Goal: Task Accomplishment & Management: Contribute content

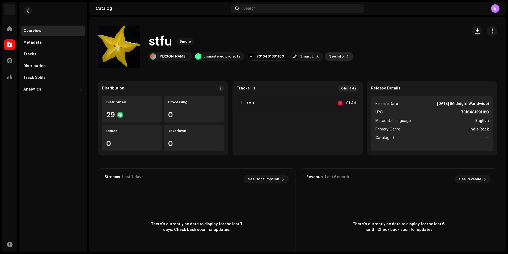
click at [329, 56] on span "See Info" at bounding box center [336, 56] width 15 height 11
click at [418, 76] on div "stfu 3047810 Metadata Distribution Metadata Language English Release Title stfu…" at bounding box center [254, 127] width 508 height 254
click at [8, 29] on span at bounding box center [9, 29] width 5 height 4
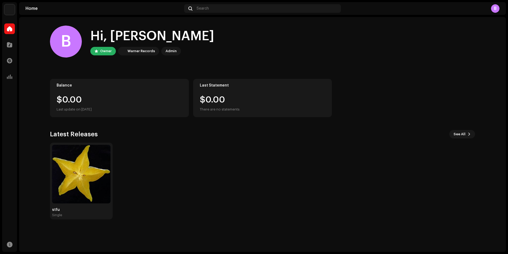
click at [495, 7] on div "B" at bounding box center [495, 8] width 9 height 9
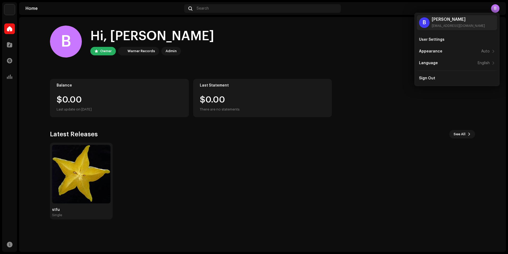
click at [495, 7] on div "B" at bounding box center [495, 8] width 9 height 9
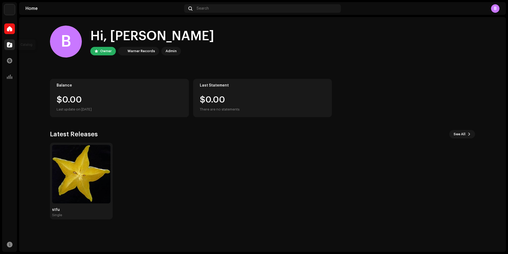
click at [11, 41] on div at bounding box center [9, 44] width 11 height 11
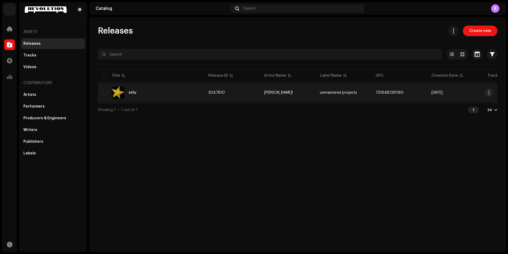
click at [129, 102] on td "stfu" at bounding box center [151, 92] width 106 height 19
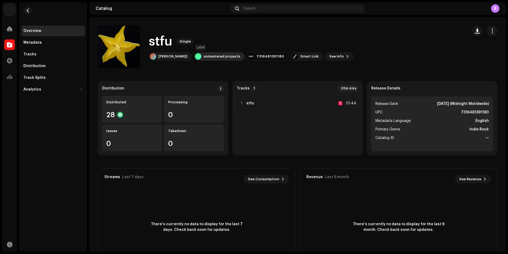
click at [204, 54] on div "unmastered projects" at bounding box center [222, 56] width 37 height 4
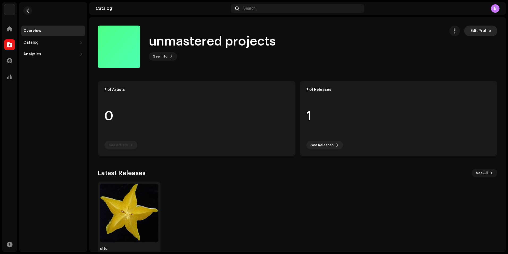
click at [472, 32] on span "Edit Profile" at bounding box center [481, 31] width 20 height 11
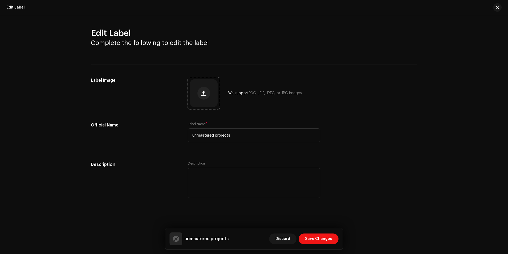
click at [210, 89] on div at bounding box center [204, 93] width 28 height 28
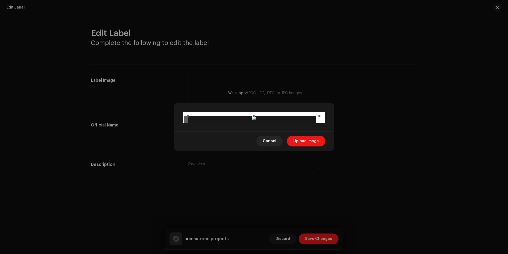
drag, startPoint x: 279, startPoint y: 144, endPoint x: 263, endPoint y: 146, distance: 16.0
click at [263, 146] on div at bounding box center [253, 181] width 131 height 131
drag, startPoint x: 269, startPoint y: 146, endPoint x: 209, endPoint y: 148, distance: 59.9
click at [209, 148] on div at bounding box center [253, 181] width 131 height 131
drag, startPoint x: 322, startPoint y: 184, endPoint x: 317, endPoint y: 185, distance: 5.3
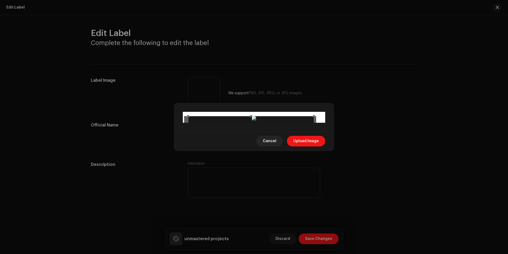
click at [317, 123] on image-cropper at bounding box center [254, 117] width 142 height 11
click at [309, 146] on span "Upload Image" at bounding box center [306, 141] width 26 height 11
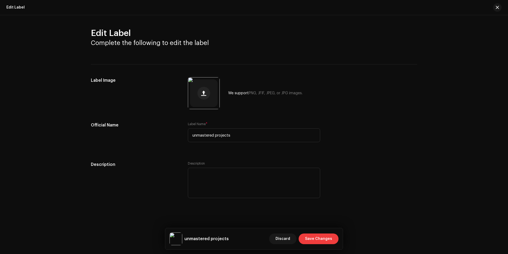
click at [325, 239] on span "Save Changes" at bounding box center [318, 238] width 27 height 11
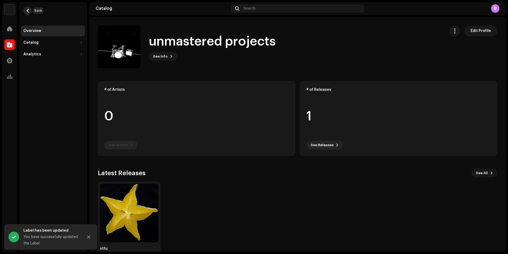
click at [29, 13] on button "button" at bounding box center [27, 10] width 9 height 9
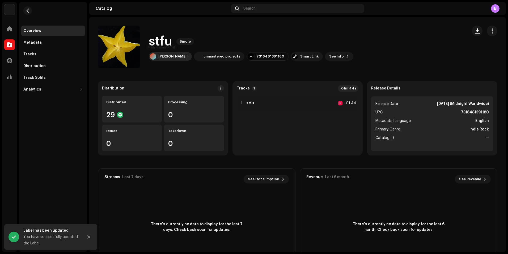
click at [165, 57] on div "[PERSON_NAME]!" at bounding box center [172, 56] width 29 height 4
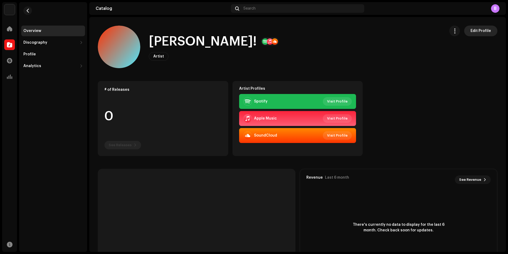
click at [480, 31] on span "Edit Profile" at bounding box center [481, 31] width 20 height 11
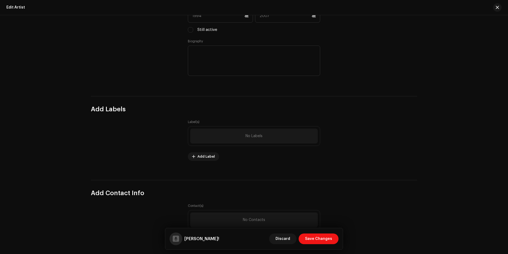
scroll to position [532, 0]
click at [209, 152] on span "Add Label" at bounding box center [206, 155] width 18 height 11
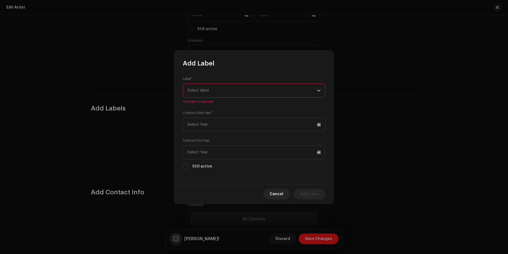
click at [250, 85] on div "Label * Select label This field is required." at bounding box center [254, 90] width 142 height 28
click at [246, 98] on div "Label * Select label This field is required." at bounding box center [254, 90] width 142 height 28
click at [246, 89] on span "Select label" at bounding box center [252, 90] width 130 height 13
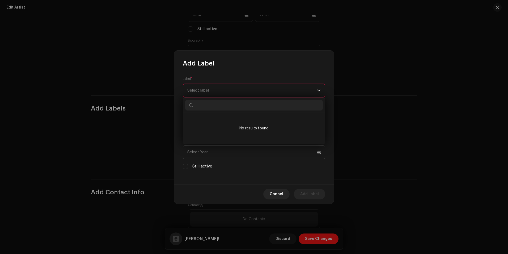
click at [318, 89] on icon "dropdown trigger" at bounding box center [319, 91] width 4 height 4
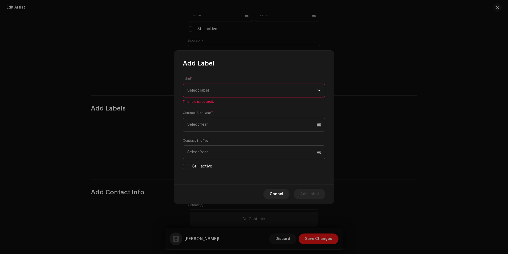
click at [317, 89] on icon "dropdown trigger" at bounding box center [319, 91] width 4 height 4
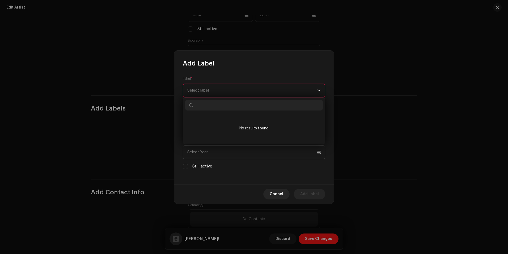
click at [300, 90] on span "Select label" at bounding box center [252, 90] width 130 height 13
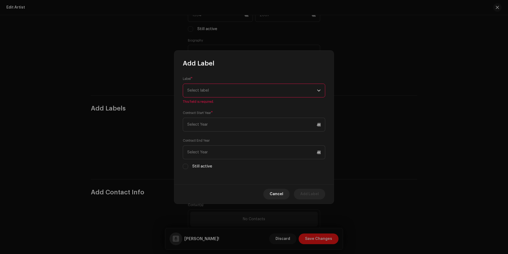
click at [294, 90] on span "Select label" at bounding box center [252, 90] width 130 height 13
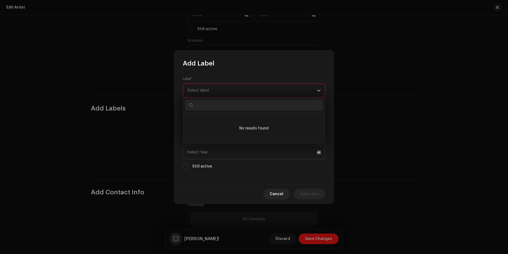
type input "C"
type input "unm"
click at [287, 120] on div "unmastered projects 1064983" at bounding box center [253, 120] width 133 height 6
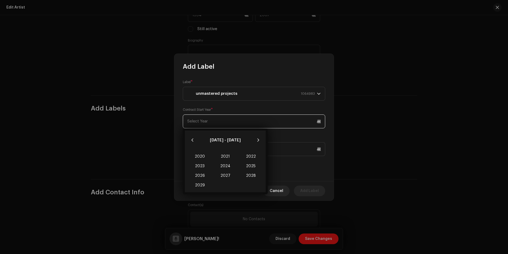
click at [265, 124] on input "text" at bounding box center [254, 121] width 142 height 14
click at [253, 165] on span "2025" at bounding box center [251, 166] width 26 height 10
type input "2025"
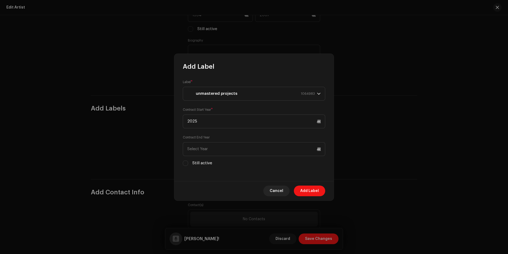
click at [204, 163] on label "Still active" at bounding box center [202, 163] width 20 height 6
click at [193, 32] on input "Still active" at bounding box center [190, 28] width 5 height 5
checkbox input "true"
click at [187, 162] on input "Still active" at bounding box center [185, 162] width 5 height 5
checkbox input "true"
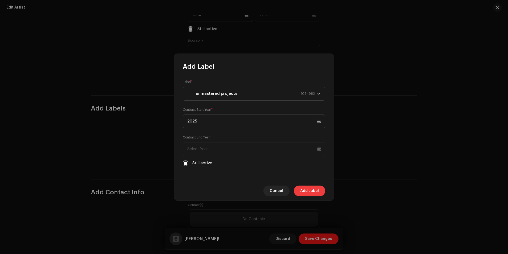
click at [301, 191] on span "Add Label" at bounding box center [309, 190] width 19 height 11
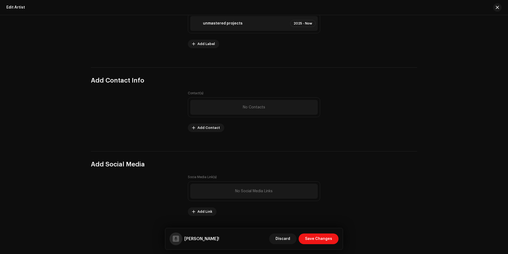
scroll to position [643, 0]
click at [317, 239] on span "Save Changes" at bounding box center [318, 238] width 27 height 11
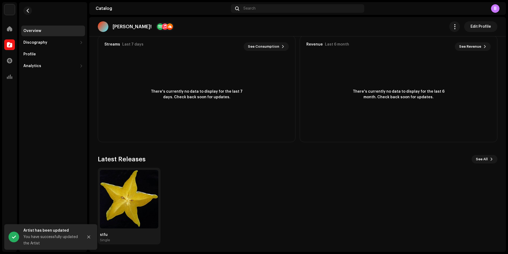
scroll to position [134, 0]
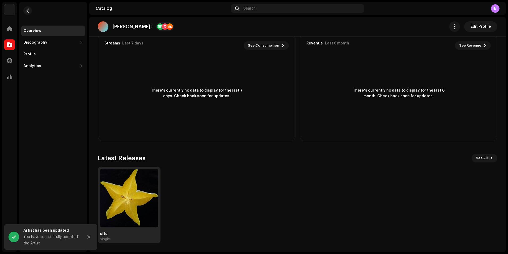
click at [145, 210] on img at bounding box center [129, 198] width 58 height 58
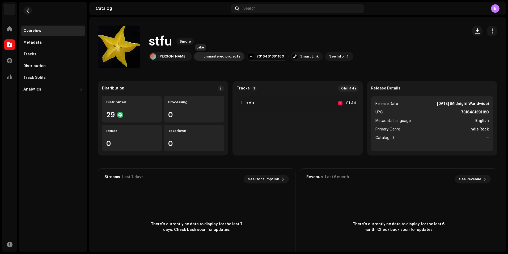
click at [215, 54] on div "unmastered projects" at bounding box center [222, 56] width 37 height 4
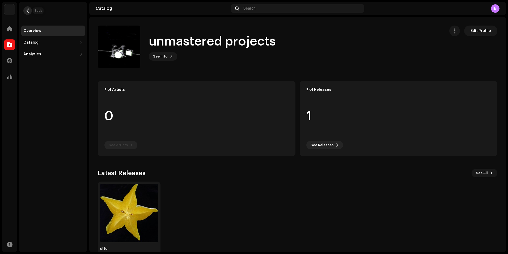
click at [27, 8] on button "button" at bounding box center [27, 10] width 9 height 9
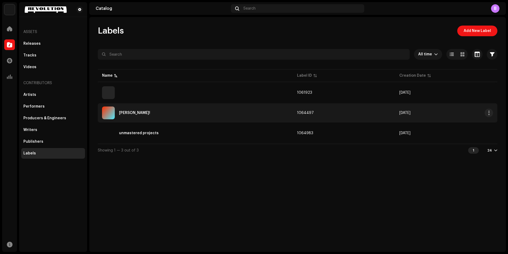
click at [149, 104] on td "[PERSON_NAME]!" at bounding box center [195, 112] width 195 height 19
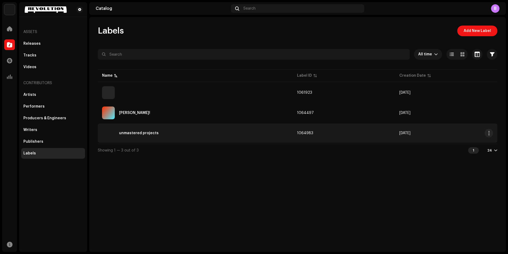
click at [188, 133] on div "unmastered projects" at bounding box center [195, 133] width 187 height 13
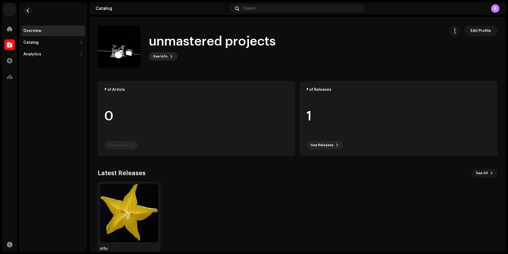
click at [159, 58] on span "See Info" at bounding box center [160, 56] width 15 height 11
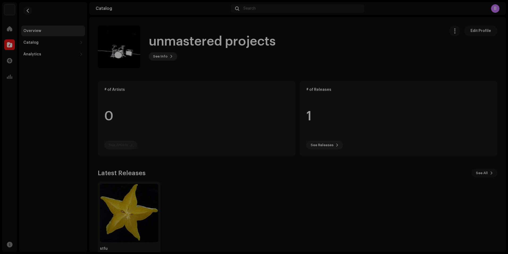
click at [159, 58] on div "unmastered projects 1064983 Description —" at bounding box center [254, 127] width 508 height 254
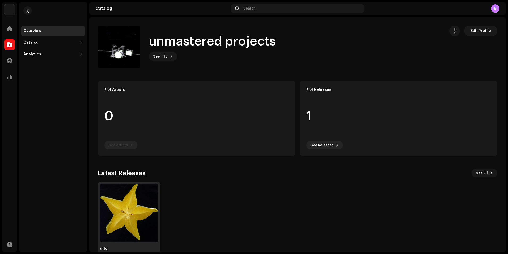
click at [129, 237] on img at bounding box center [129, 212] width 58 height 58
click at [133, 238] on img at bounding box center [129, 212] width 58 height 58
click at [135, 236] on img at bounding box center [129, 212] width 58 height 58
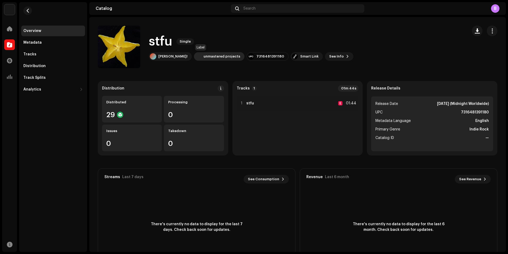
click at [216, 58] on div "unmastered projects" at bounding box center [219, 56] width 51 height 9
click at [204, 55] on div "unmastered projects" at bounding box center [222, 56] width 37 height 4
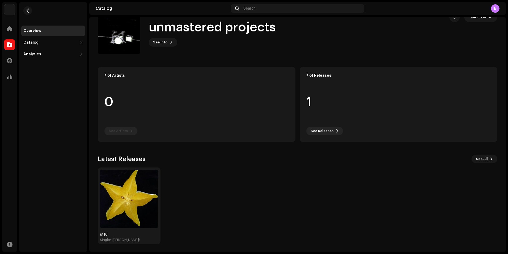
scroll to position [15, 0]
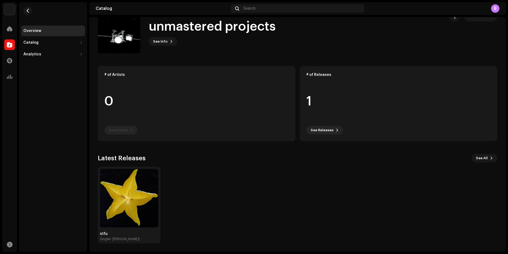
drag, startPoint x: 112, startPoint y: 93, endPoint x: 110, endPoint y: 99, distance: 6.7
click at [110, 98] on re-o-card-data "# of Artists 0 See Artists" at bounding box center [197, 103] width 198 height 75
click at [109, 100] on re-o-card-data "# of Artists 0 See Artists" at bounding box center [197, 103] width 198 height 75
click at [124, 125] on re-o-card-data "# of Artists 0 See Artists" at bounding box center [197, 103] width 198 height 75
drag, startPoint x: 124, startPoint y: 125, endPoint x: 125, endPoint y: 128, distance: 3.3
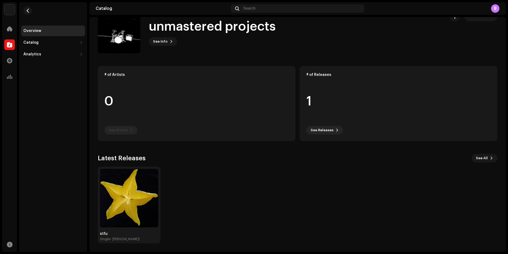
click at [125, 128] on re-o-card-data "# of Artists 0 See Artists" at bounding box center [197, 103] width 198 height 75
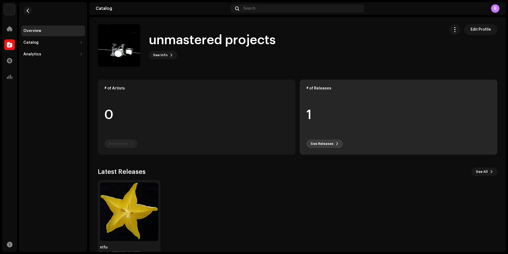
scroll to position [0, 0]
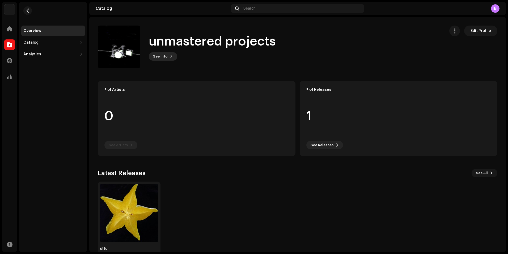
click at [166, 53] on span "See Info" at bounding box center [160, 56] width 15 height 11
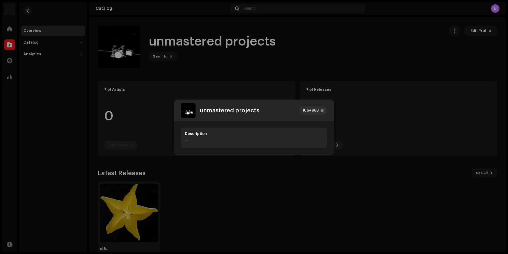
click at [193, 141] on div "—" at bounding box center [254, 141] width 138 height 6
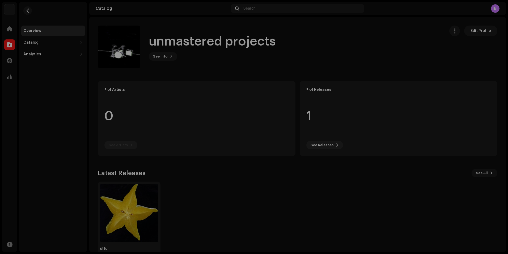
click at [238, 77] on div "unmastered projects 1064983 Description —" at bounding box center [254, 127] width 508 height 254
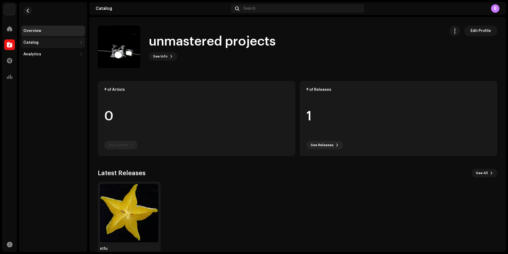
click at [40, 43] on div "Catalog" at bounding box center [50, 42] width 54 height 4
click at [48, 75] on div "Analytics" at bounding box center [53, 77] width 64 height 11
click at [51, 83] on div "Consumption Engagement Revenue" at bounding box center [53, 100] width 64 height 35
click at [10, 57] on div at bounding box center [9, 60] width 11 height 11
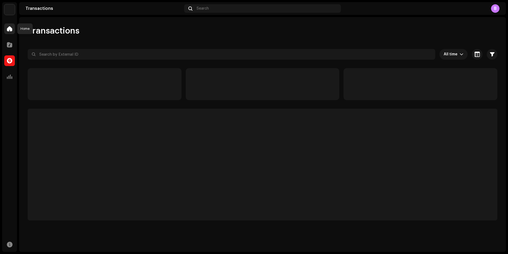
click at [9, 32] on div at bounding box center [9, 28] width 11 height 11
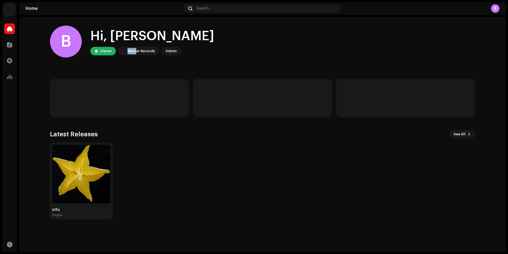
drag, startPoint x: 128, startPoint y: 52, endPoint x: 136, endPoint y: 51, distance: 8.3
click at [136, 51] on div "Warner Records" at bounding box center [141, 51] width 27 height 6
click at [137, 51] on div "Warner Records" at bounding box center [141, 51] width 27 height 6
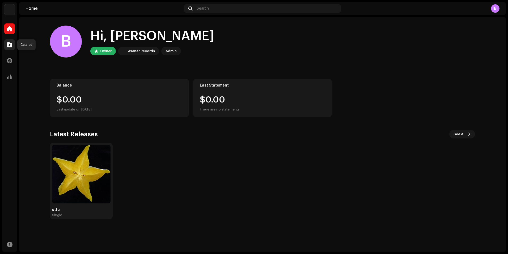
click at [10, 43] on span at bounding box center [9, 45] width 5 height 4
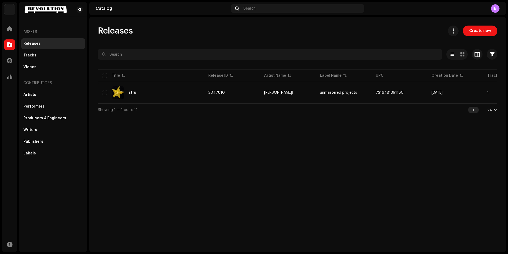
click at [282, 211] on div "Releases Create new Selected 0 Options Filters Distribution status Never Distri…" at bounding box center [297, 134] width 417 height 234
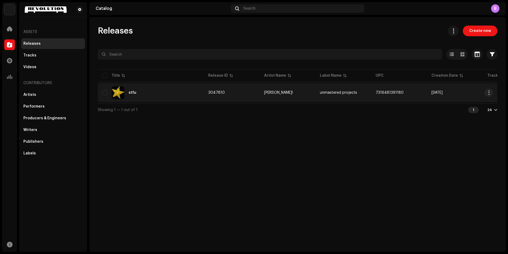
click at [189, 93] on div "stfu" at bounding box center [151, 92] width 98 height 13
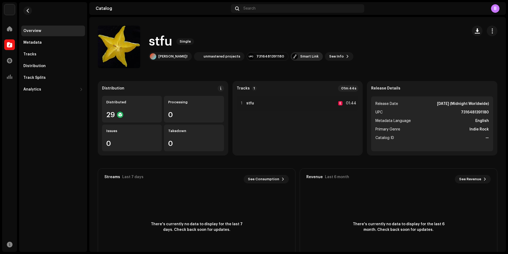
click at [300, 56] on div "Smart Link" at bounding box center [309, 56] width 18 height 4
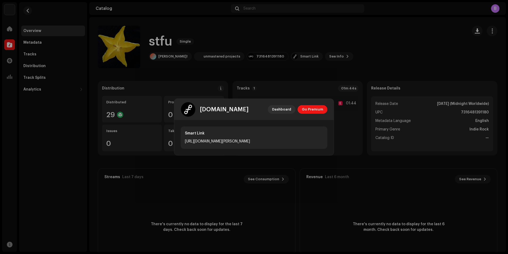
click at [223, 150] on div "Smart Link [URL][DOMAIN_NAME][PERSON_NAME]" at bounding box center [253, 137] width 159 height 35
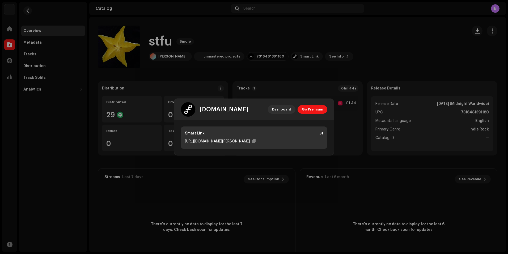
click at [225, 142] on div "[URL][DOMAIN_NAME][PERSON_NAME]" at bounding box center [217, 141] width 65 height 6
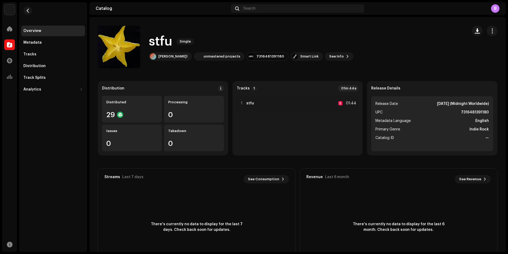
click at [145, 67] on div "[DOMAIN_NAME] Dashboard Go Premium Smart Link [URL][DOMAIN_NAME][PERSON_NAME]" at bounding box center [254, 127] width 508 height 254
click at [310, 52] on div "stfu Single [PERSON_NAME]! unmastered projects 7316481391180 Smart Link See Info" at bounding box center [251, 47] width 205 height 28
drag, startPoint x: 310, startPoint y: 52, endPoint x: 310, endPoint y: 56, distance: 4.3
click at [329, 56] on span "See Info" at bounding box center [336, 56] width 15 height 11
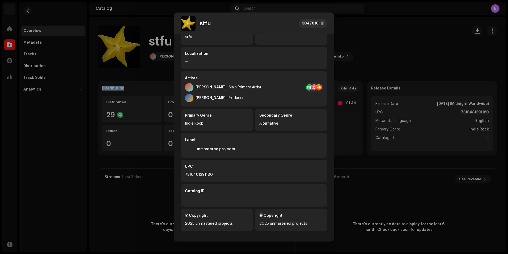
scroll to position [58, 0]
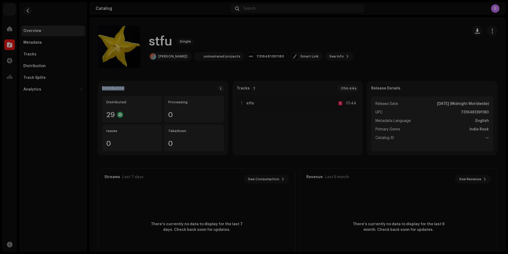
click at [386, 183] on div "stfu 3047810 Metadata Distribution Metadata Language English Release Title stfu…" at bounding box center [254, 127] width 508 height 254
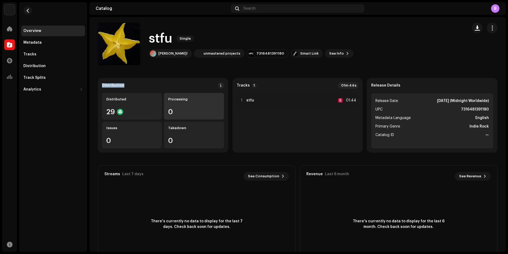
scroll to position [0, 0]
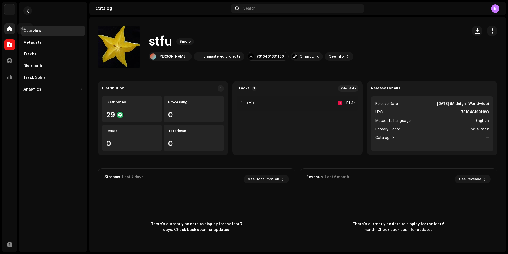
click at [10, 30] on span at bounding box center [9, 29] width 5 height 4
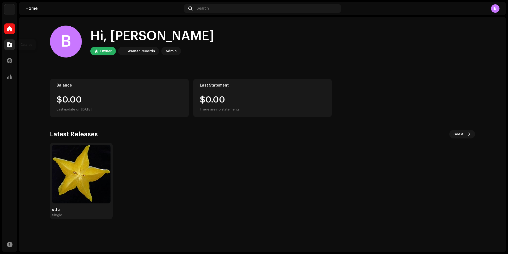
click at [8, 43] on span at bounding box center [9, 45] width 5 height 4
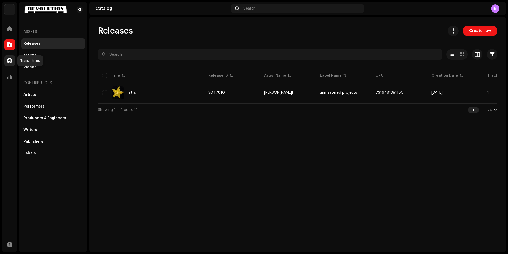
click at [12, 59] on div at bounding box center [9, 60] width 11 height 11
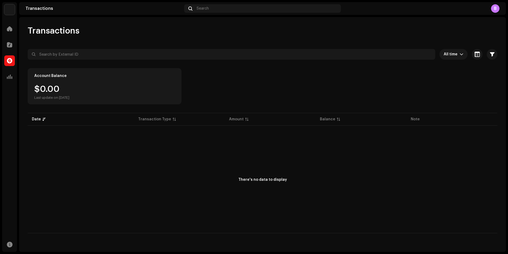
click at [13, 85] on div "Home Catalog Transactions Analytics Resources" at bounding box center [9, 136] width 15 height 230
click at [11, 81] on div at bounding box center [9, 76] width 11 height 11
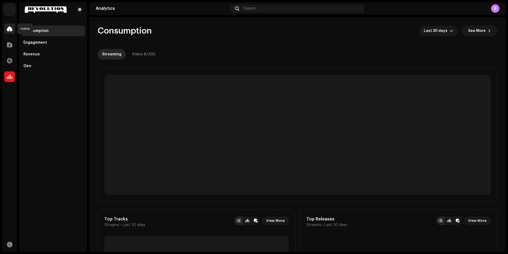
click at [12, 32] on div at bounding box center [9, 28] width 11 height 11
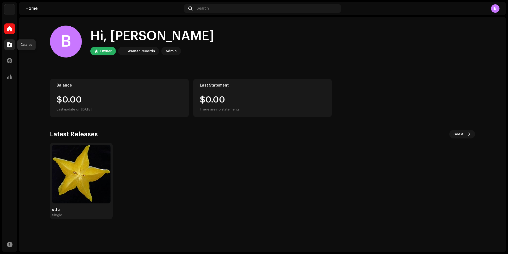
click at [8, 48] on div at bounding box center [9, 44] width 11 height 11
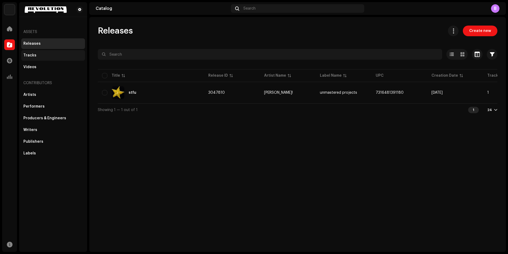
click at [41, 57] on div "Tracks" at bounding box center [53, 55] width 60 height 4
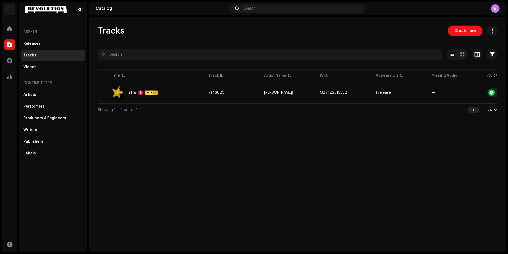
drag, startPoint x: 362, startPoint y: 106, endPoint x: 383, endPoint y: 107, distance: 20.7
click at [383, 107] on div "Showing 1 — 1 out of 1 1 24" at bounding box center [298, 109] width 400 height 13
click at [467, 30] on span "Create new" at bounding box center [466, 31] width 22 height 11
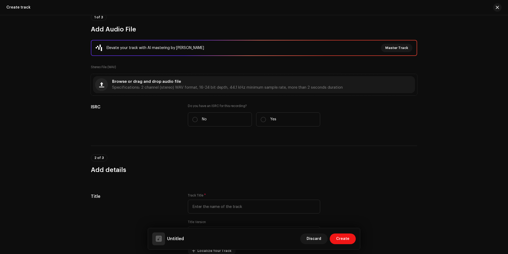
scroll to position [53, 0]
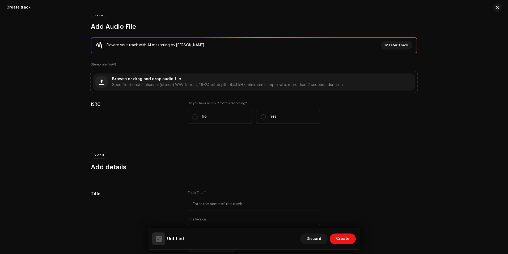
click at [174, 84] on span "Specifications: 2 channel (stereo) WAV format, 16-24 bit depth, 44.1 kHz minimu…" at bounding box center [227, 85] width 231 height 4
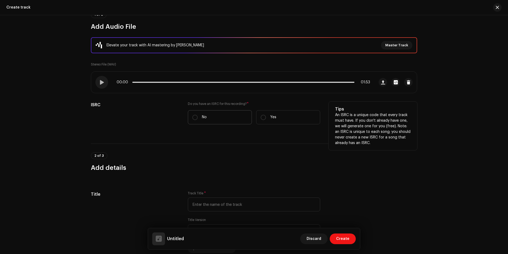
click at [199, 117] on label "No" at bounding box center [220, 117] width 64 height 14
click at [198, 117] on input "No" at bounding box center [194, 117] width 5 height 5
radio input "true"
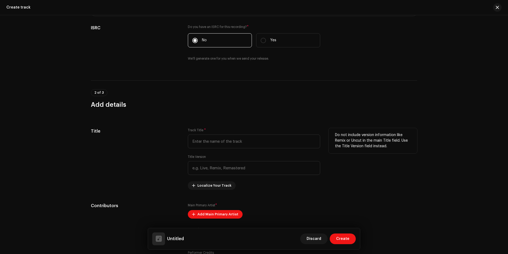
scroll to position [133, 0]
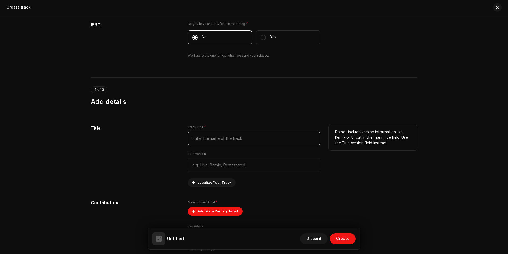
click at [255, 141] on input "text" at bounding box center [254, 138] width 132 height 14
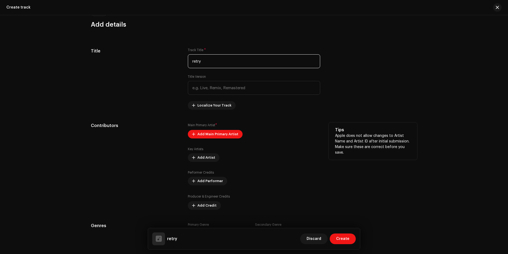
scroll to position [213, 0]
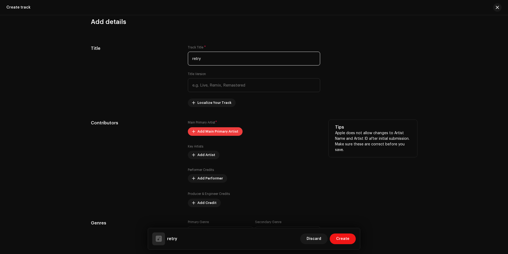
type input "retry"
click at [222, 133] on span "Add Main Primary Artist" at bounding box center [217, 131] width 41 height 11
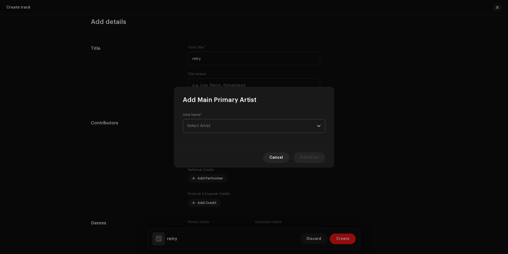
click at [219, 123] on span "Select Artist" at bounding box center [252, 125] width 130 height 13
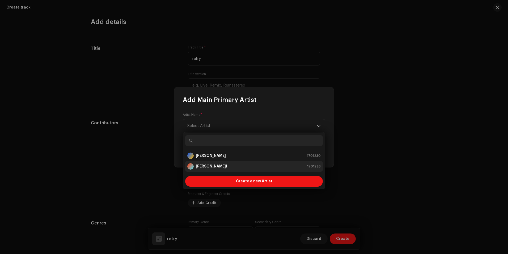
click at [209, 165] on div "[PERSON_NAME]! 1701226" at bounding box center [253, 166] width 133 height 6
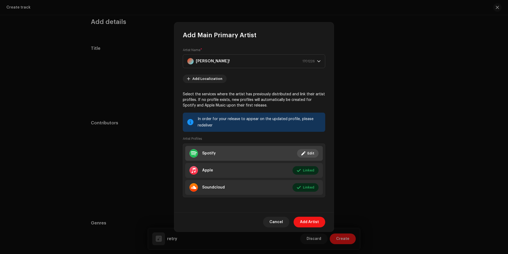
click at [236, 152] on li "Spotify Linked Edit" at bounding box center [254, 153] width 138 height 15
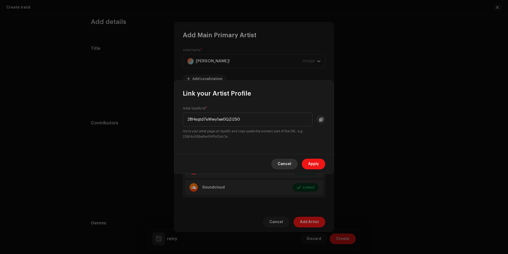
click at [286, 165] on span "Cancel" at bounding box center [285, 163] width 14 height 11
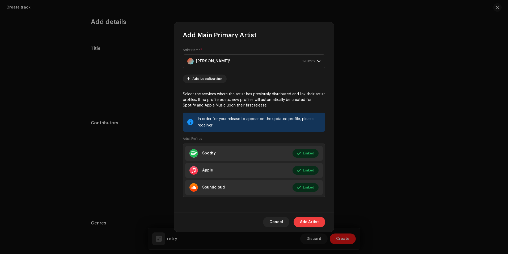
click at [302, 220] on span "Add Artist" at bounding box center [309, 221] width 19 height 11
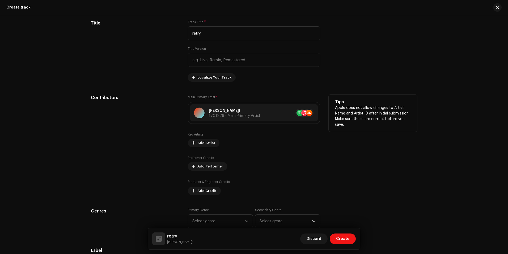
scroll to position [239, 0]
click at [206, 142] on span "Add Artist" at bounding box center [206, 141] width 18 height 11
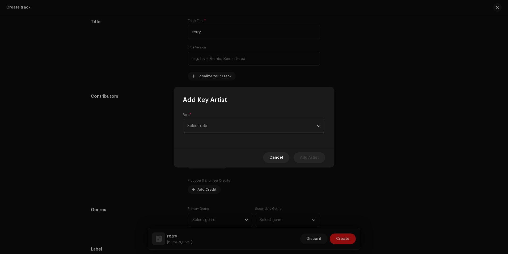
click at [211, 127] on span "Select role" at bounding box center [252, 125] width 130 height 13
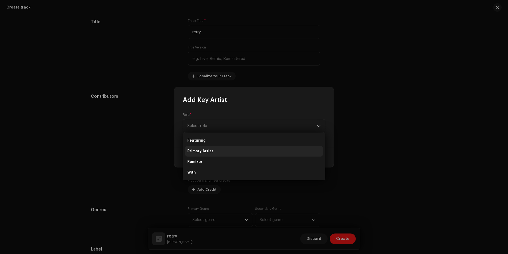
click at [209, 148] on span "Primary Artist" at bounding box center [200, 150] width 26 height 5
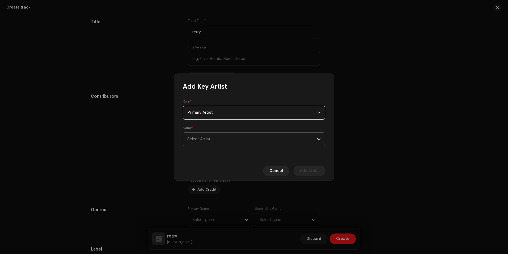
click at [238, 144] on span "Select Artist" at bounding box center [252, 138] width 130 height 13
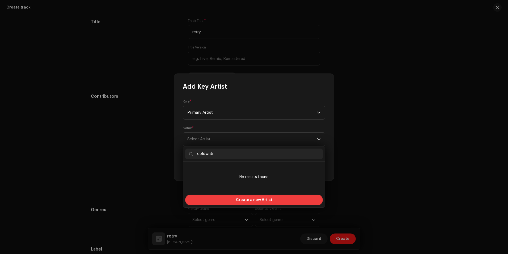
type input "coldwntr"
click at [237, 197] on div "Create a new Artist" at bounding box center [254, 199] width 138 height 11
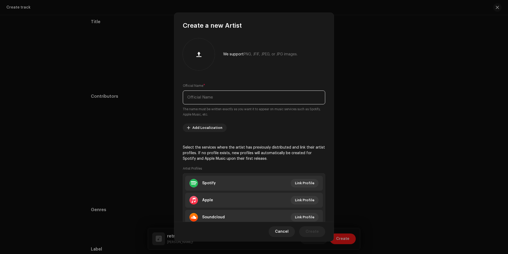
click at [230, 96] on input "text" at bounding box center [254, 97] width 142 height 14
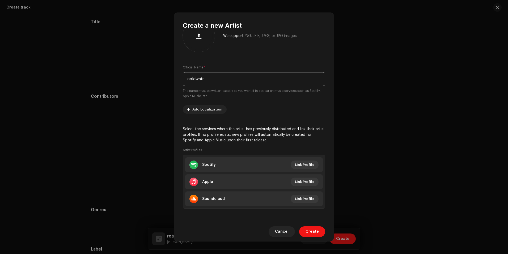
scroll to position [20, 0]
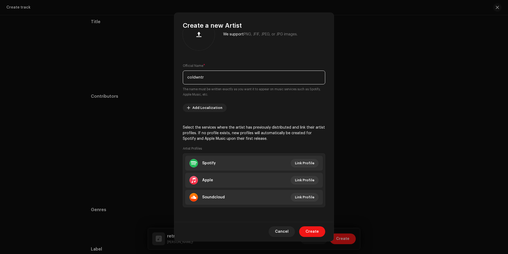
type input "coldwntr"
click at [300, 162] on span "Link Profile" at bounding box center [304, 163] width 19 height 11
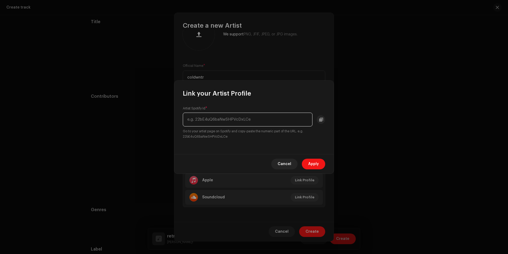
paste input "spotify:artist:3bfiueqjDMFBD7sF1Gs4f4"
click at [213, 117] on input "spotify:artist:3bfiueqjDMFBD7sF1Gs4f4" at bounding box center [248, 119] width 130 height 14
type input "3bfiueqjDMFBD7sF1Gs4f4"
click at [321, 163] on button "Apply" at bounding box center [313, 163] width 23 height 11
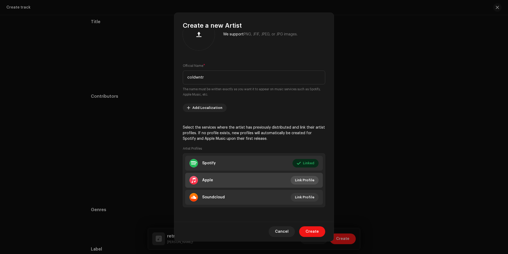
click at [300, 178] on span "Link Profile" at bounding box center [304, 180] width 19 height 11
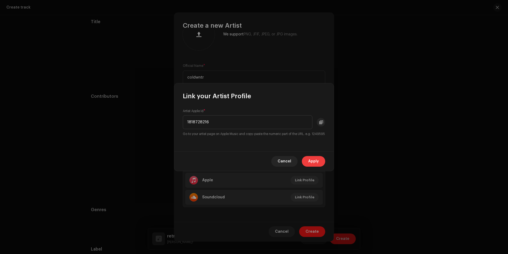
type input "1818728216"
click at [312, 163] on span "Apply" at bounding box center [313, 161] width 11 height 11
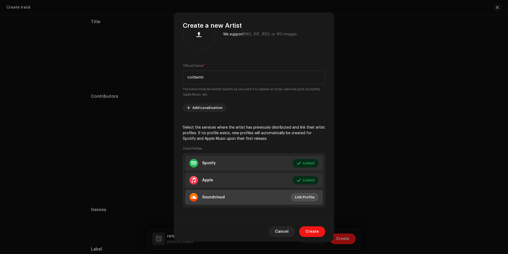
click at [304, 197] on span "Link Profile" at bounding box center [304, 197] width 19 height 11
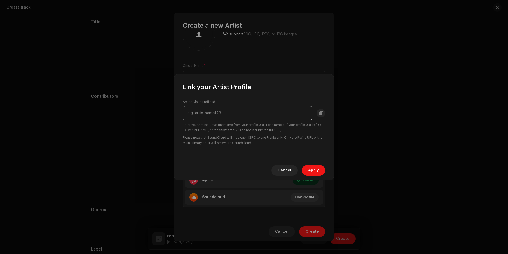
paste input "[URL][DOMAIN_NAME]"
click at [234, 112] on input "[URL][DOMAIN_NAME]" at bounding box center [248, 113] width 130 height 14
type input "coldwntr"
click at [316, 172] on span "Apply" at bounding box center [313, 170] width 11 height 11
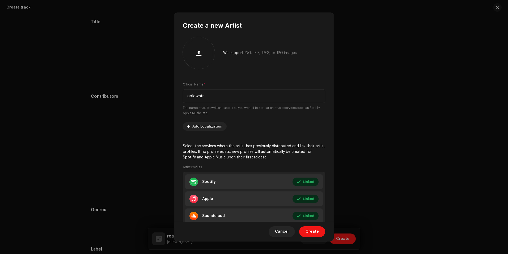
scroll to position [0, 0]
click at [196, 48] on div at bounding box center [199, 54] width 28 height 28
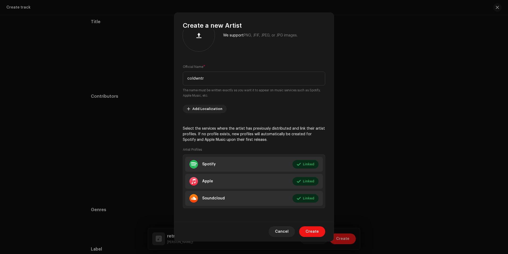
scroll to position [20, 0]
click at [314, 230] on span "Create" at bounding box center [312, 231] width 13 height 11
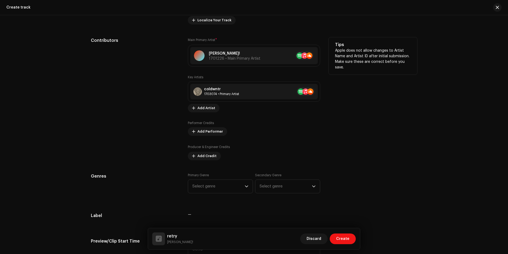
scroll to position [292, 0]
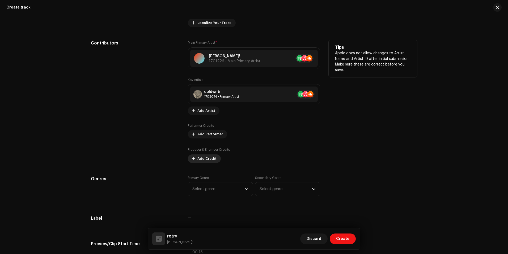
click at [206, 160] on span "Add Credit" at bounding box center [206, 158] width 19 height 11
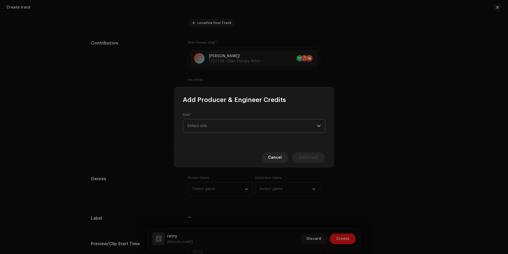
click at [225, 119] on span "Select role" at bounding box center [252, 125] width 130 height 13
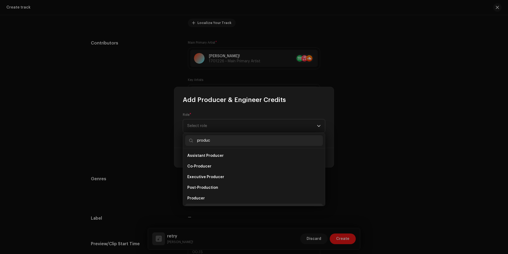
scroll to position [9, 0]
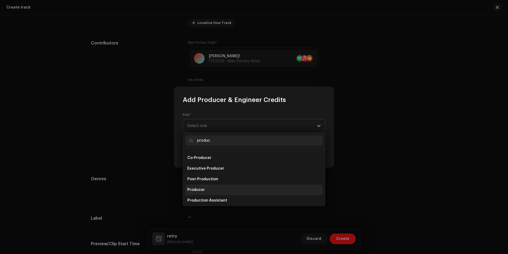
type input "produc"
click at [206, 189] on li "Producer" at bounding box center [254, 189] width 138 height 11
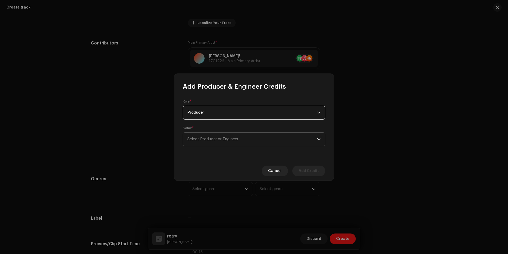
click at [213, 138] on span "Select Producer or Engineer" at bounding box center [212, 139] width 51 height 4
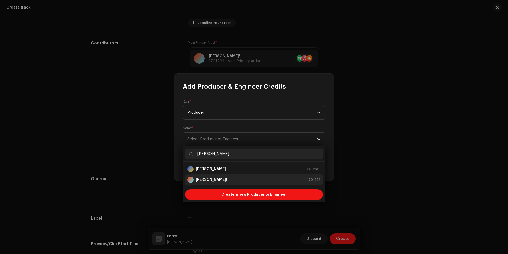
type input "[PERSON_NAME]"
click at [223, 179] on div "[PERSON_NAME]! 1701226" at bounding box center [253, 179] width 133 height 6
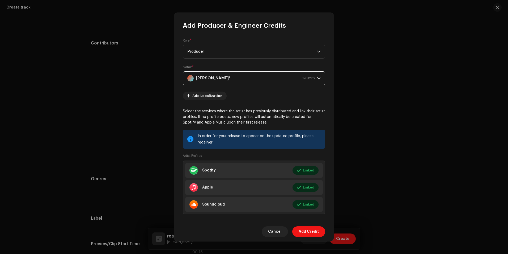
scroll to position [7, 0]
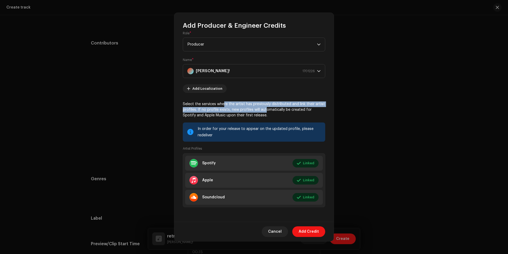
drag, startPoint x: 242, startPoint y: 104, endPoint x: 265, endPoint y: 108, distance: 22.9
click at [265, 108] on p "Select the services where the artist has previously distributed and link their …" at bounding box center [254, 109] width 142 height 17
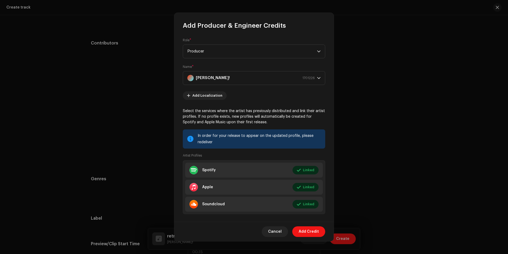
scroll to position [0, 0]
click at [314, 232] on span "Add Credit" at bounding box center [309, 231] width 20 height 11
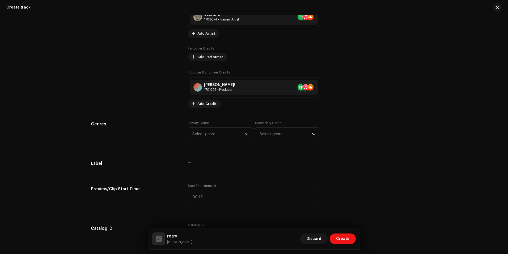
scroll to position [372, 0]
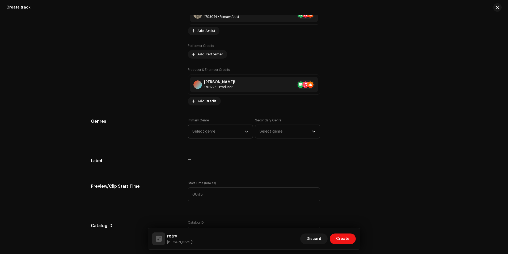
click at [220, 132] on span "Select genre" at bounding box center [218, 131] width 52 height 13
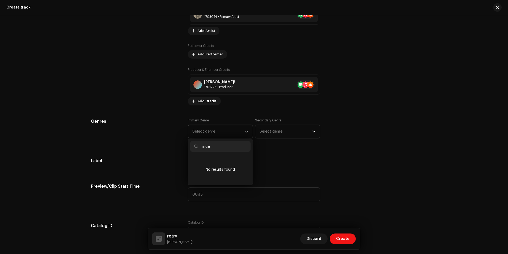
type input "incel"
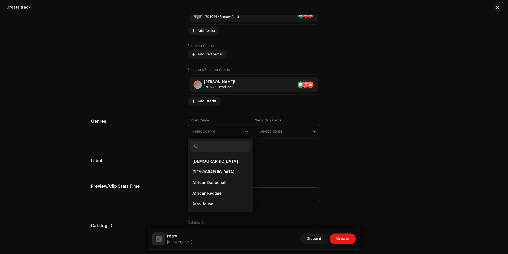
click at [222, 145] on input "text" at bounding box center [220, 146] width 60 height 11
type input "p"
type input "e"
type input "rock"
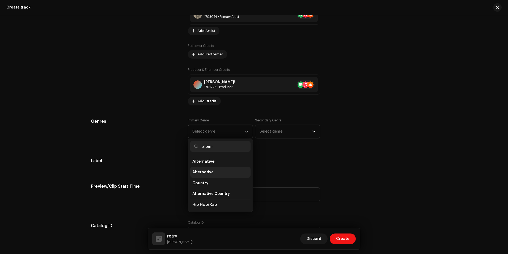
type input "altern"
click at [213, 171] on li "Alternative" at bounding box center [220, 172] width 60 height 11
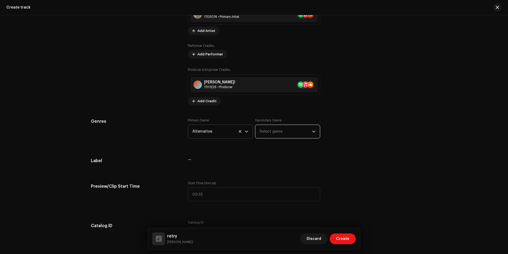
click at [287, 129] on span "Select genre" at bounding box center [286, 131] width 52 height 13
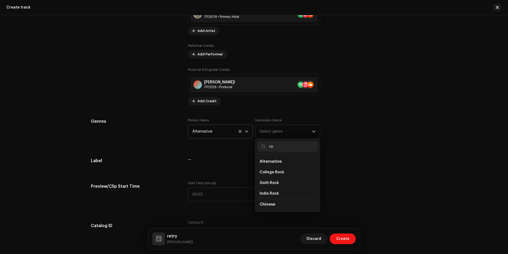
type input "r"
type input "rock"
click at [275, 169] on span "Indie Rock" at bounding box center [269, 166] width 19 height 5
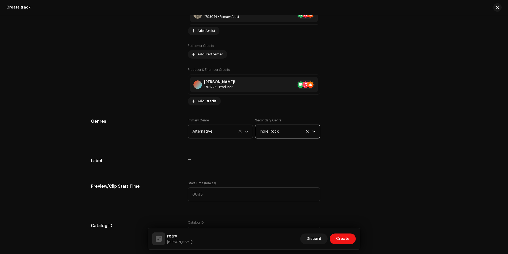
click at [244, 163] on div "—" at bounding box center [254, 162] width 132 height 11
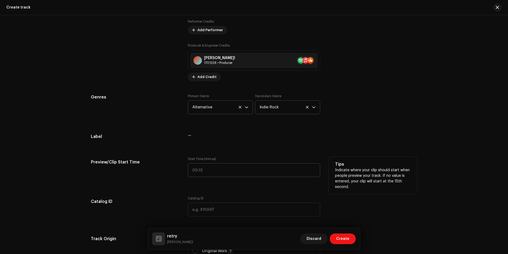
scroll to position [399, 0]
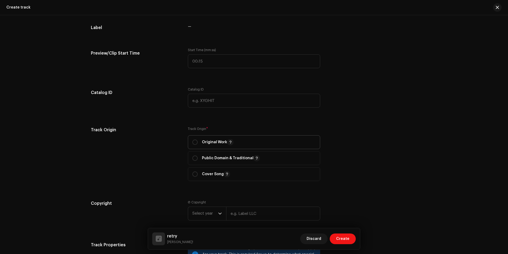
click at [247, 143] on span "Original Work" at bounding box center [253, 141] width 123 height 13
radio input "true"
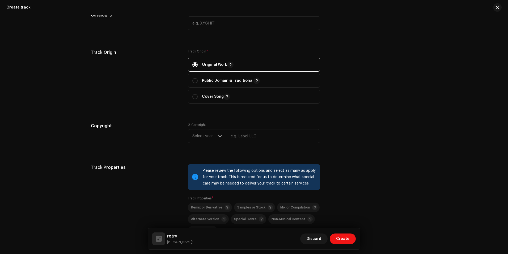
scroll to position [585, 0]
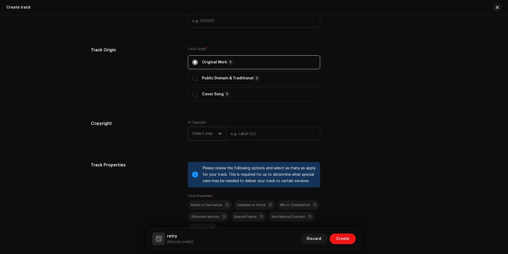
click at [198, 132] on span "Select year" at bounding box center [205, 133] width 26 height 13
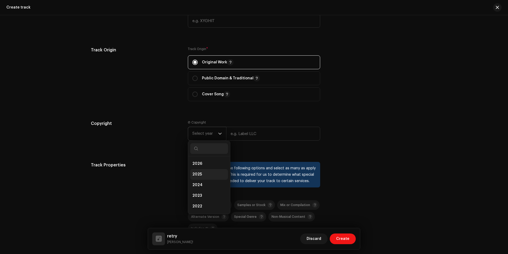
click at [204, 171] on li "2025" at bounding box center [209, 174] width 38 height 11
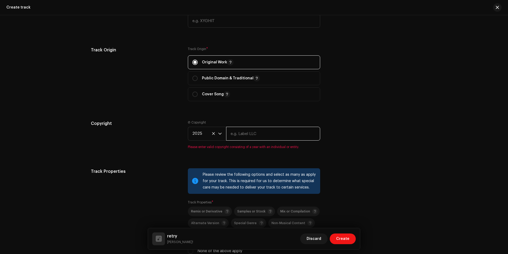
click at [247, 138] on input "text" at bounding box center [273, 134] width 94 height 14
type input "unmastered projects"
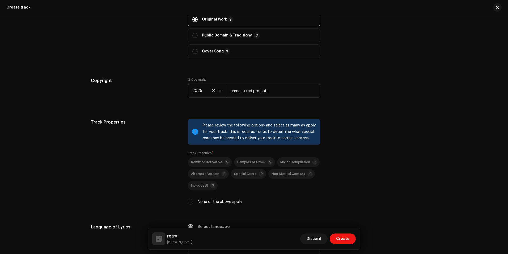
scroll to position [638, 0]
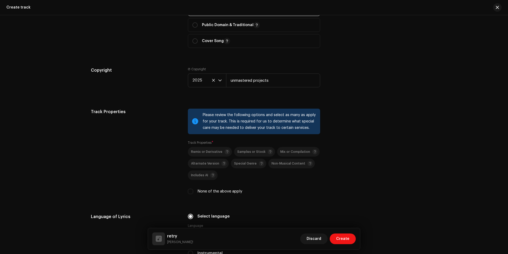
click at [196, 193] on div "None of the above apply" at bounding box center [254, 191] width 132 height 6
click at [191, 192] on input "None of the above apply" at bounding box center [190, 190] width 5 height 5
checkbox input "true"
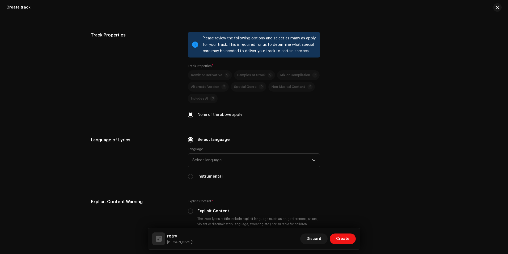
scroll to position [718, 0]
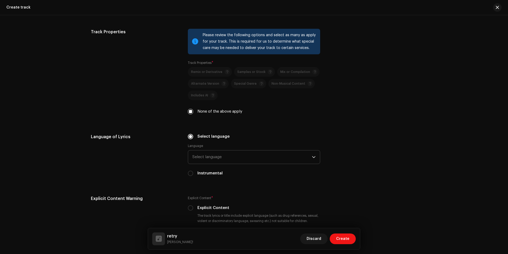
click at [233, 156] on span "Select language" at bounding box center [252, 156] width 120 height 13
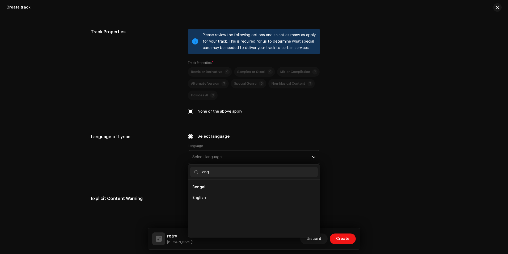
scroll to position [0, 0]
type input "engli"
click at [220, 189] on li "English" at bounding box center [254, 187] width 128 height 11
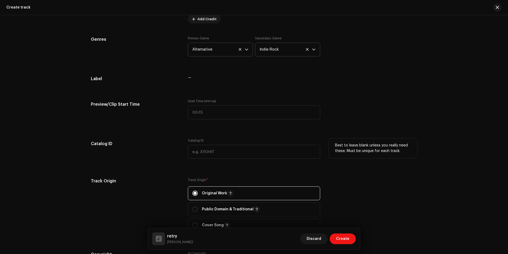
scroll to position [452, 0]
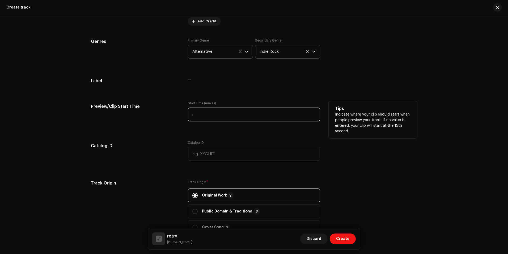
click at [199, 120] on input ":" at bounding box center [254, 114] width 132 height 14
type input "00:00"
click at [175, 134] on div "Track details Complete the following to finalize your track. 1 of 3 Add Audio F…" at bounding box center [253, 124] width 343 height 1097
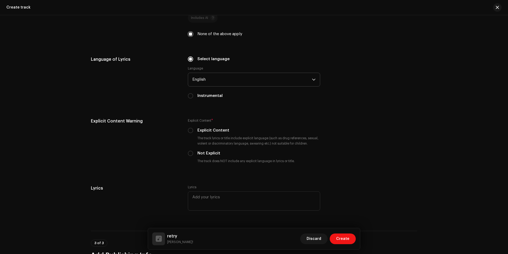
scroll to position [797, 0]
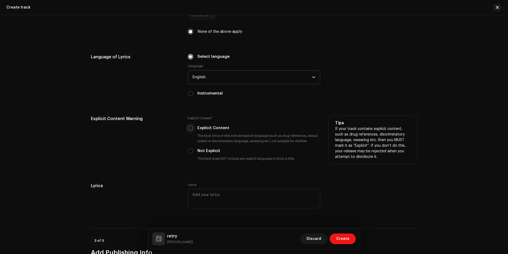
click at [188, 127] on input "Explicit Content" at bounding box center [190, 127] width 5 height 5
radio input "true"
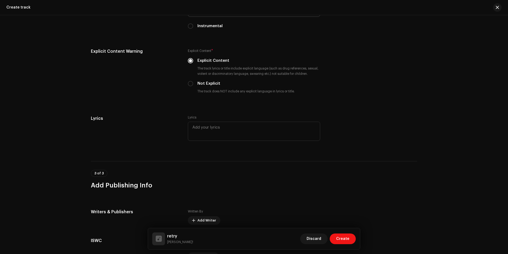
scroll to position [923, 0]
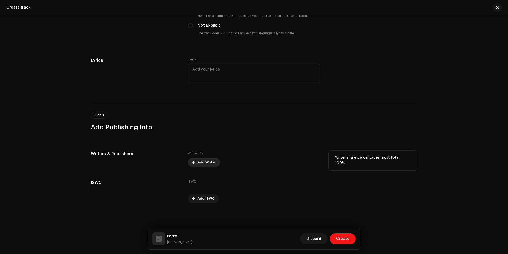
click at [203, 160] on span "Add Writer" at bounding box center [206, 162] width 19 height 11
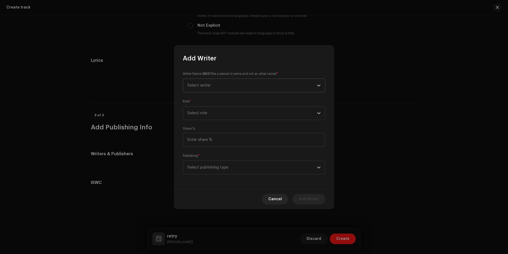
click at [227, 86] on span "Select writer" at bounding box center [252, 85] width 130 height 13
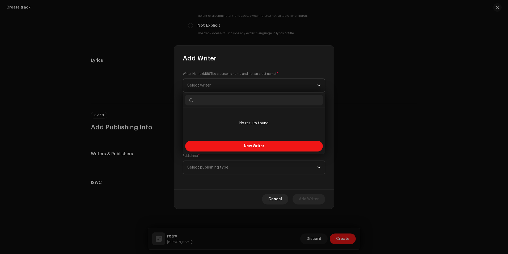
click at [251, 83] on span "Select writer" at bounding box center [252, 85] width 130 height 13
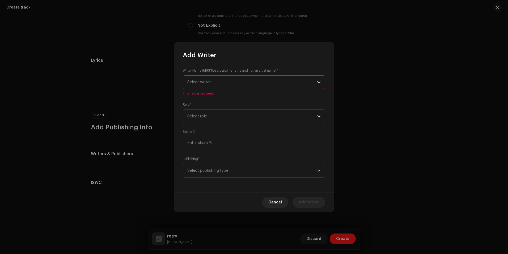
click at [251, 82] on span "Select writer" at bounding box center [252, 81] width 130 height 13
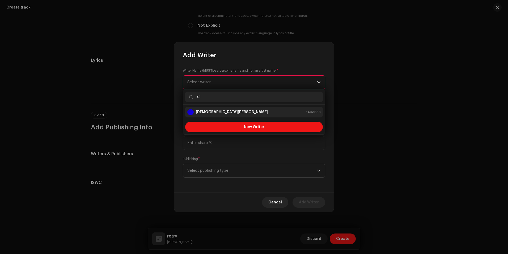
type input "el"
click at [243, 110] on div "[PERSON_NAME] 1403633" at bounding box center [253, 112] width 133 height 6
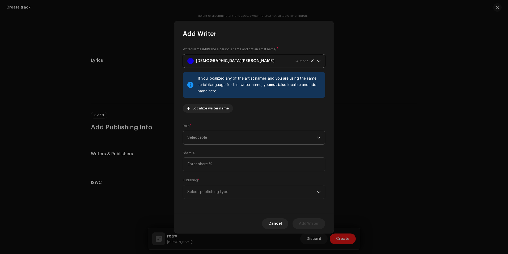
click at [229, 138] on span "Select role" at bounding box center [252, 137] width 130 height 13
click at [220, 181] on li "Composer & Lyricist" at bounding box center [254, 184] width 138 height 11
click at [214, 162] on input at bounding box center [254, 164] width 142 height 14
type input "100.00"
click at [214, 177] on div "Writer Name ( MUST be a person's name and not an artist name) * [PERSON_NAME] 1…" at bounding box center [253, 125] width 159 height 175
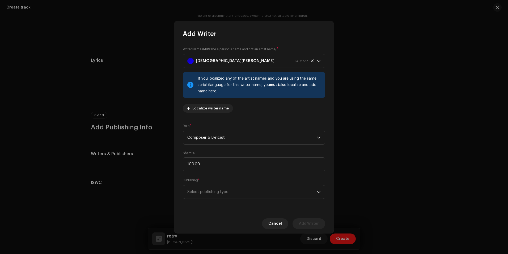
click at [214, 188] on span "Select publishing type" at bounding box center [252, 191] width 130 height 13
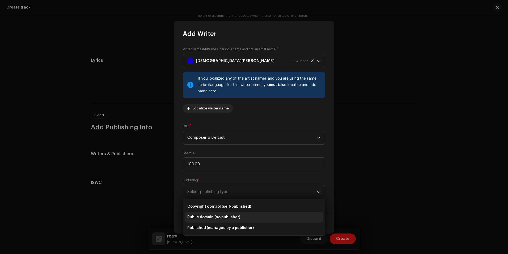
click at [223, 217] on span "Public domain (no publisher)" at bounding box center [213, 216] width 53 height 5
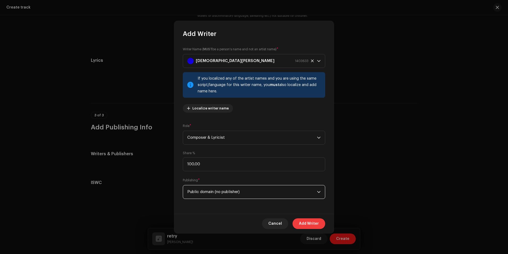
click at [300, 222] on span "Add Writer" at bounding box center [309, 223] width 20 height 11
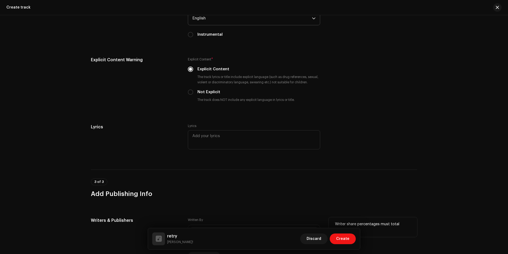
scroll to position [839, 0]
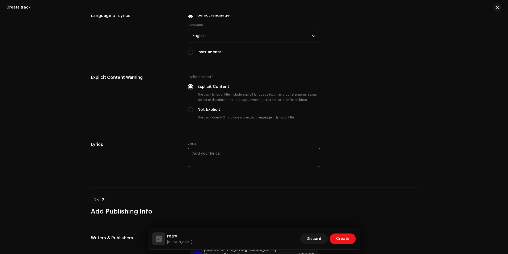
click at [203, 155] on textarea at bounding box center [254, 157] width 132 height 19
paste textarea "i saw you for the first time i would think about how you look at me so fucking …"
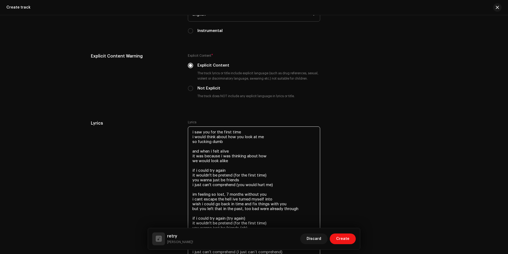
click at [217, 146] on textarea "i saw you for the first time i would think about how you look at me so fucking …" at bounding box center [254, 191] width 132 height 131
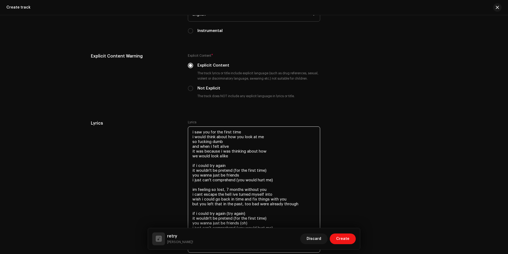
click at [212, 162] on textarea "i saw you for the first time i would think about how you look at me so fucking …" at bounding box center [254, 189] width 132 height 126
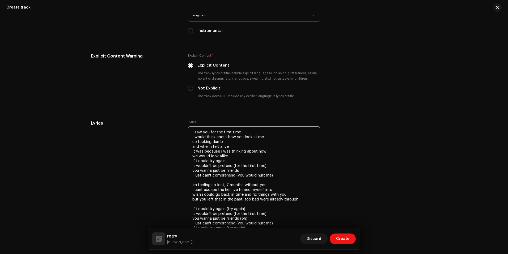
click at [210, 180] on textarea "i saw you for the first time i would think about how you look at me so fucking …" at bounding box center [254, 186] width 132 height 121
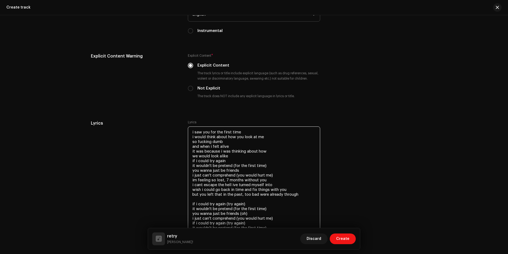
click at [209, 199] on textarea "i saw you for the first time i would think about how you look at me so fucking …" at bounding box center [254, 184] width 132 height 116
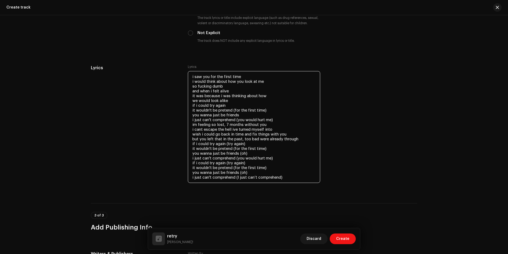
scroll to position [913, 0]
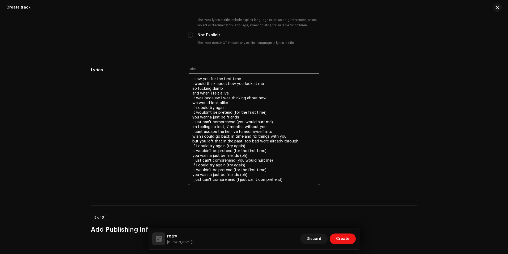
type textarea "i saw you for the first time i would think about how you look at me so fucking …"
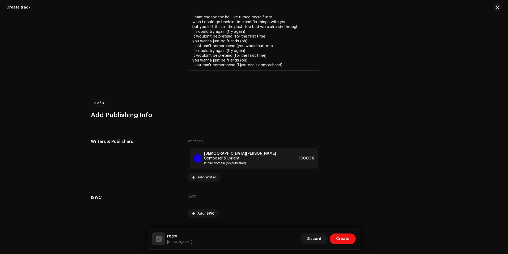
scroll to position [1037, 0]
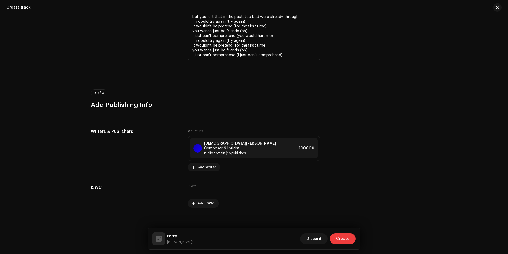
click at [338, 236] on span "Create" at bounding box center [342, 238] width 13 height 11
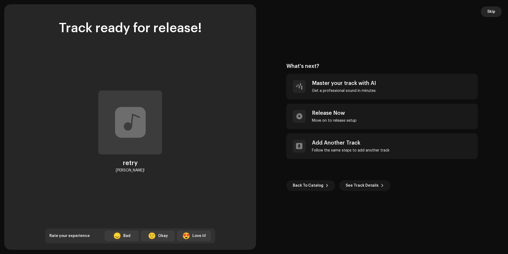
drag, startPoint x: 495, startPoint y: 17, endPoint x: 493, endPoint y: 15, distance: 3.4
click at [495, 17] on div "What's next? Master your track with AI Get a professional sound in minutes Rele…" at bounding box center [382, 127] width 239 height 232
click at [493, 15] on span "Skip" at bounding box center [491, 11] width 8 height 11
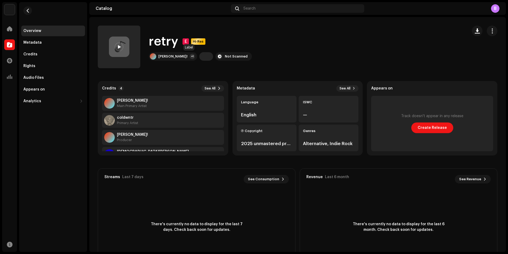
click at [200, 56] on div at bounding box center [203, 56] width 6 height 6
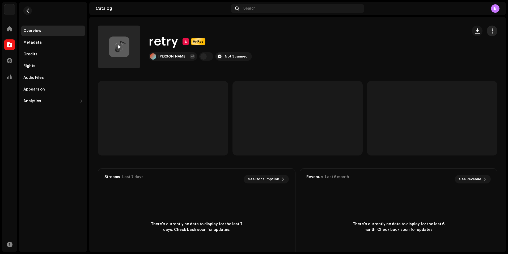
click at [490, 32] on span "button" at bounding box center [492, 31] width 5 height 4
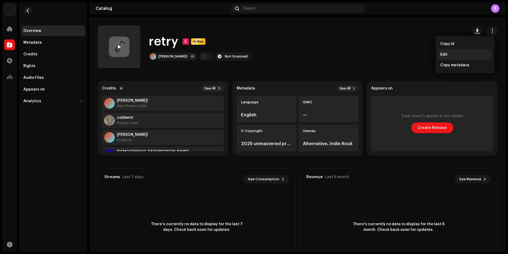
click at [449, 55] on div "Edit" at bounding box center [464, 54] width 49 height 4
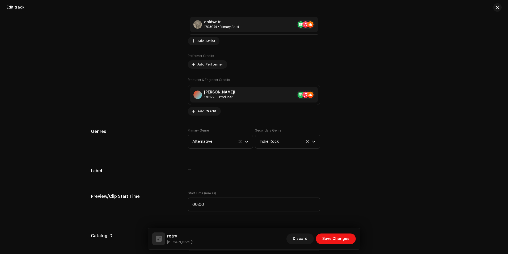
scroll to position [399, 0]
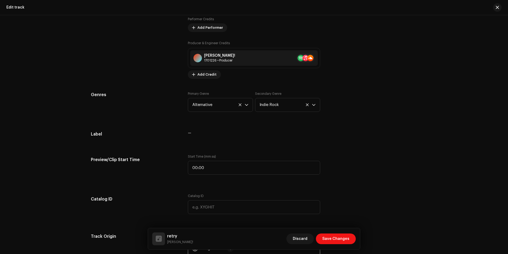
click at [188, 133] on span "—" at bounding box center [189, 133] width 3 height 4
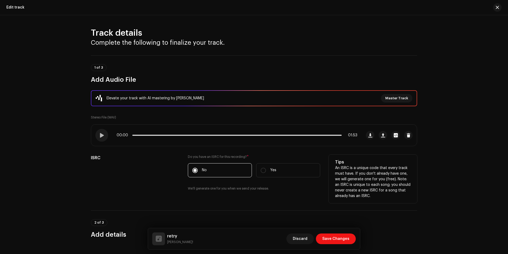
scroll to position [0, 0]
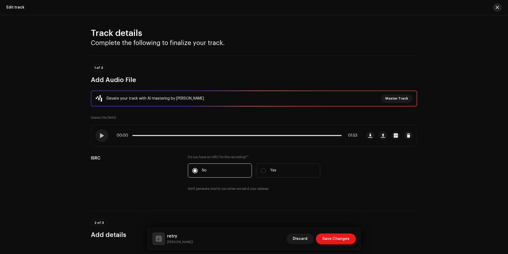
click at [494, 7] on button "button" at bounding box center [497, 7] width 9 height 9
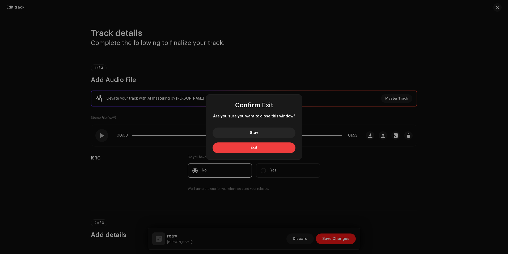
click at [267, 149] on button "Exit" at bounding box center [254, 147] width 83 height 11
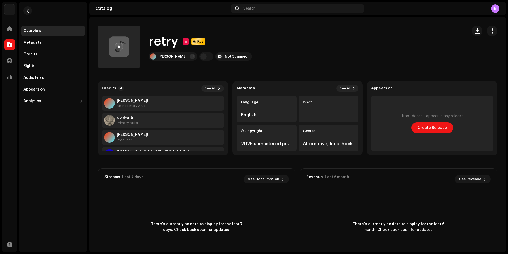
click at [117, 44] on div at bounding box center [119, 47] width 9 height 9
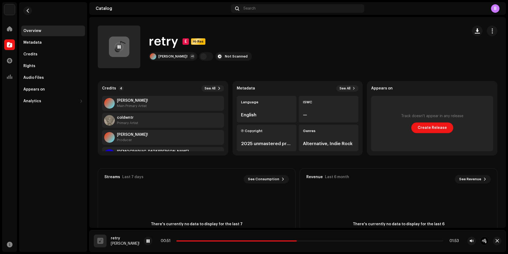
click at [144, 240] on div "00:51 01:53" at bounding box center [316, 240] width 345 height 9
click at [144, 240] on div at bounding box center [148, 240] width 9 height 9
click at [11, 32] on div at bounding box center [9, 28] width 11 height 11
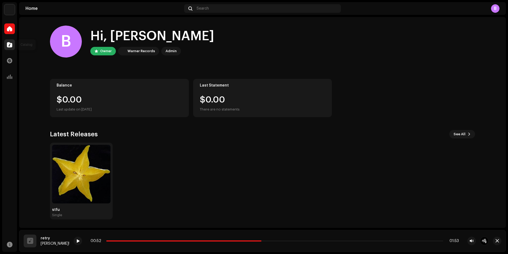
click at [10, 41] on div at bounding box center [9, 44] width 11 height 11
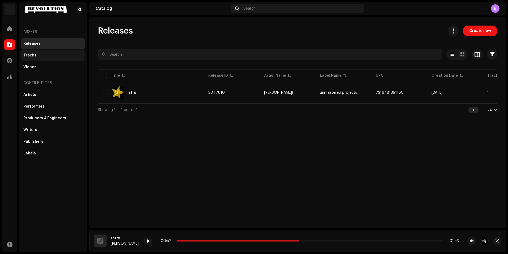
click at [50, 57] on div "Tracks" at bounding box center [53, 55] width 60 height 4
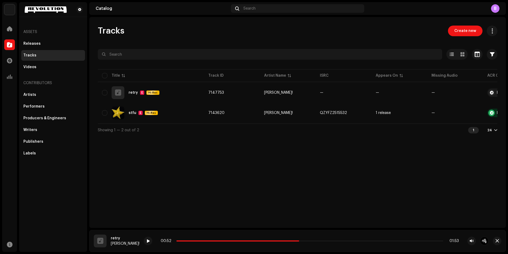
scroll to position [0, 41]
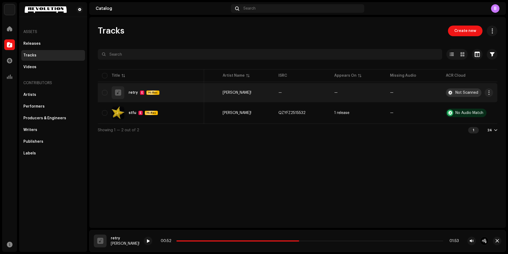
click at [456, 93] on div "Not Scanned" at bounding box center [467, 93] width 23 height 4
click at [458, 92] on div "Not Scanned" at bounding box center [467, 93] width 23 height 4
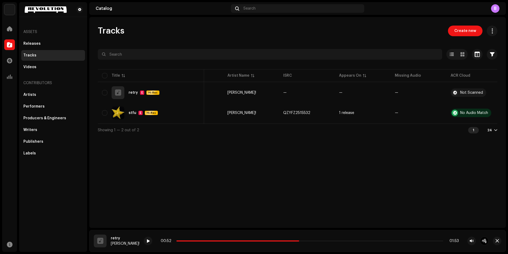
scroll to position [0, 0]
